Goal: Task Accomplishment & Management: Manage account settings

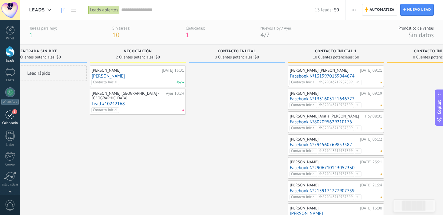
click at [8, 111] on div "1" at bounding box center [10, 115] width 10 height 10
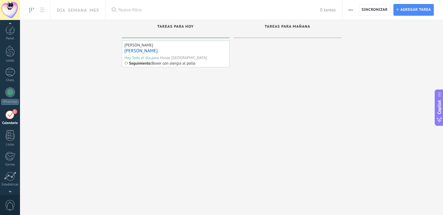
scroll to position [18, 0]
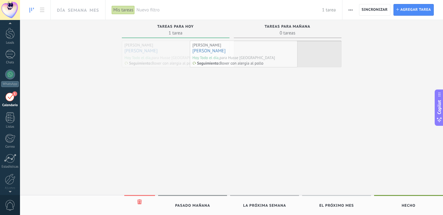
drag, startPoint x: 202, startPoint y: 54, endPoint x: 272, endPoint y: 53, distance: 70.5
